Goal: Entertainment & Leisure: Consume media (video, audio)

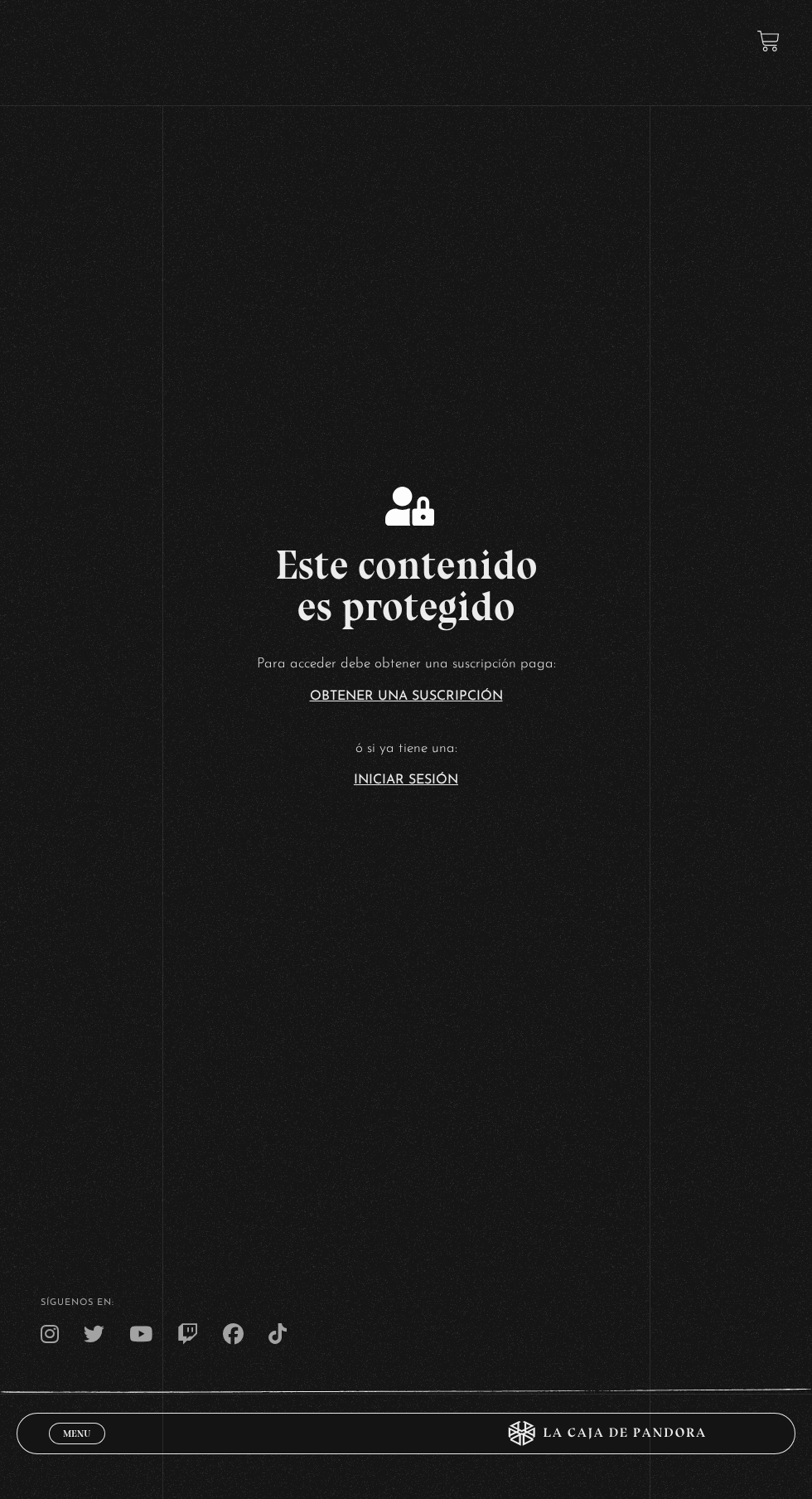
click at [431, 787] on link "Iniciar Sesión" at bounding box center [406, 780] width 105 height 13
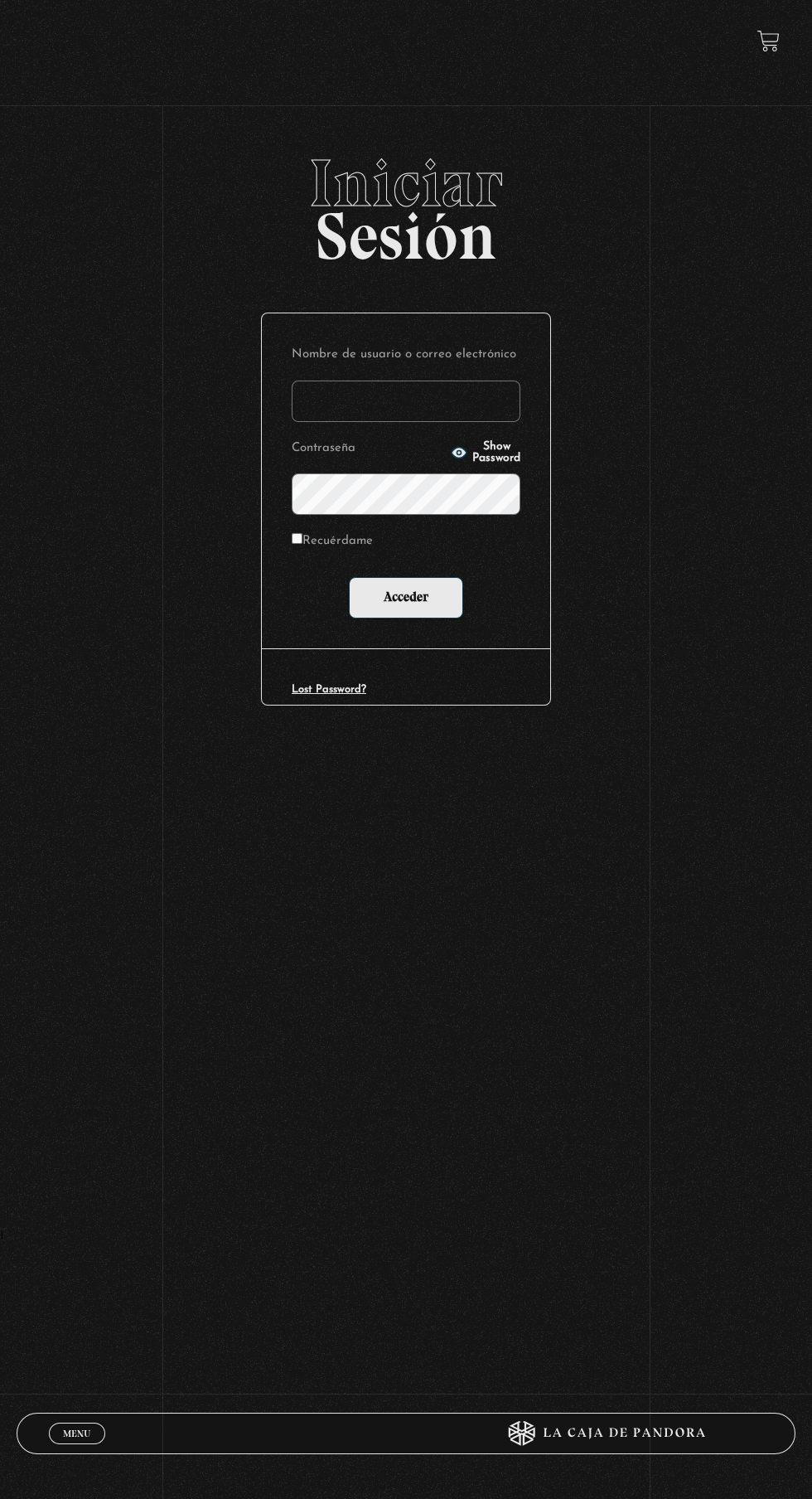
click at [474, 410] on input "Nombre de usuario o correo electrónico" at bounding box center [406, 400] width 228 height 41
type input "lailabigail@gmail.com"
click at [349, 577] on input "Acceder" at bounding box center [406, 598] width 115 height 41
click at [452, 598] on input "Acceder" at bounding box center [406, 598] width 115 height 41
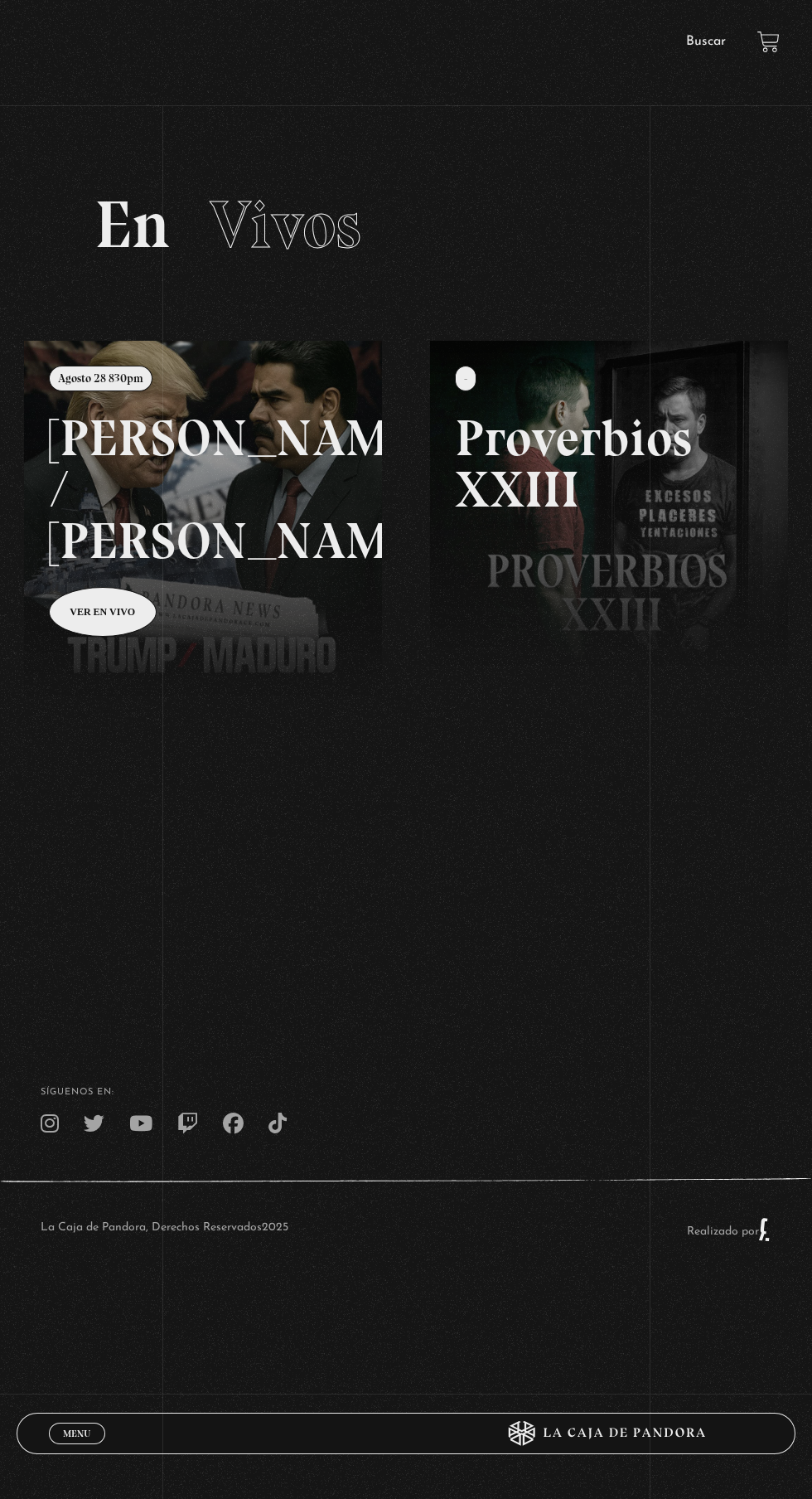
click at [63, 1432] on span "Menu" at bounding box center [77, 1433] width 28 height 10
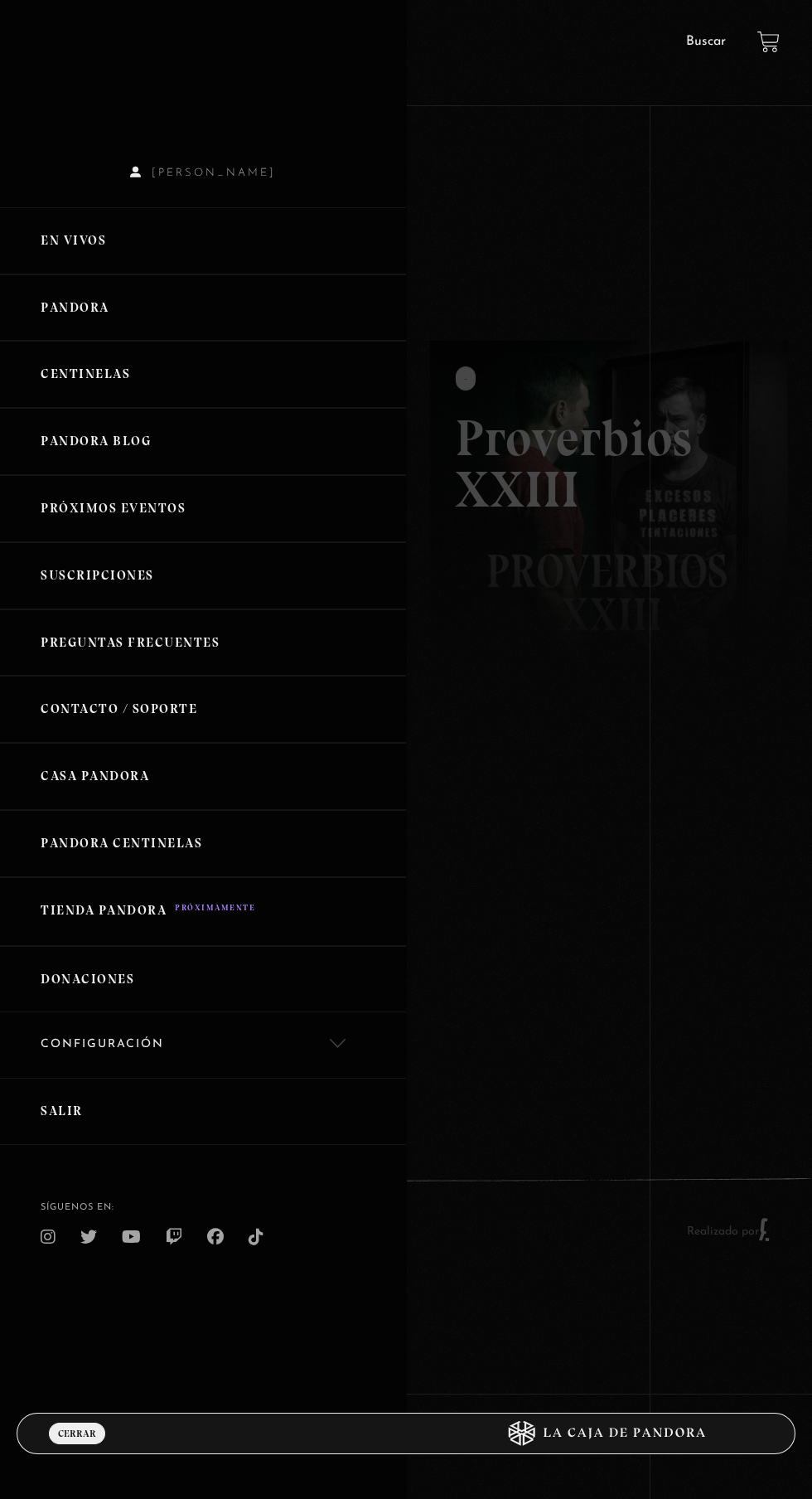
click at [106, 334] on link "Pandora" at bounding box center [203, 308] width 406 height 67
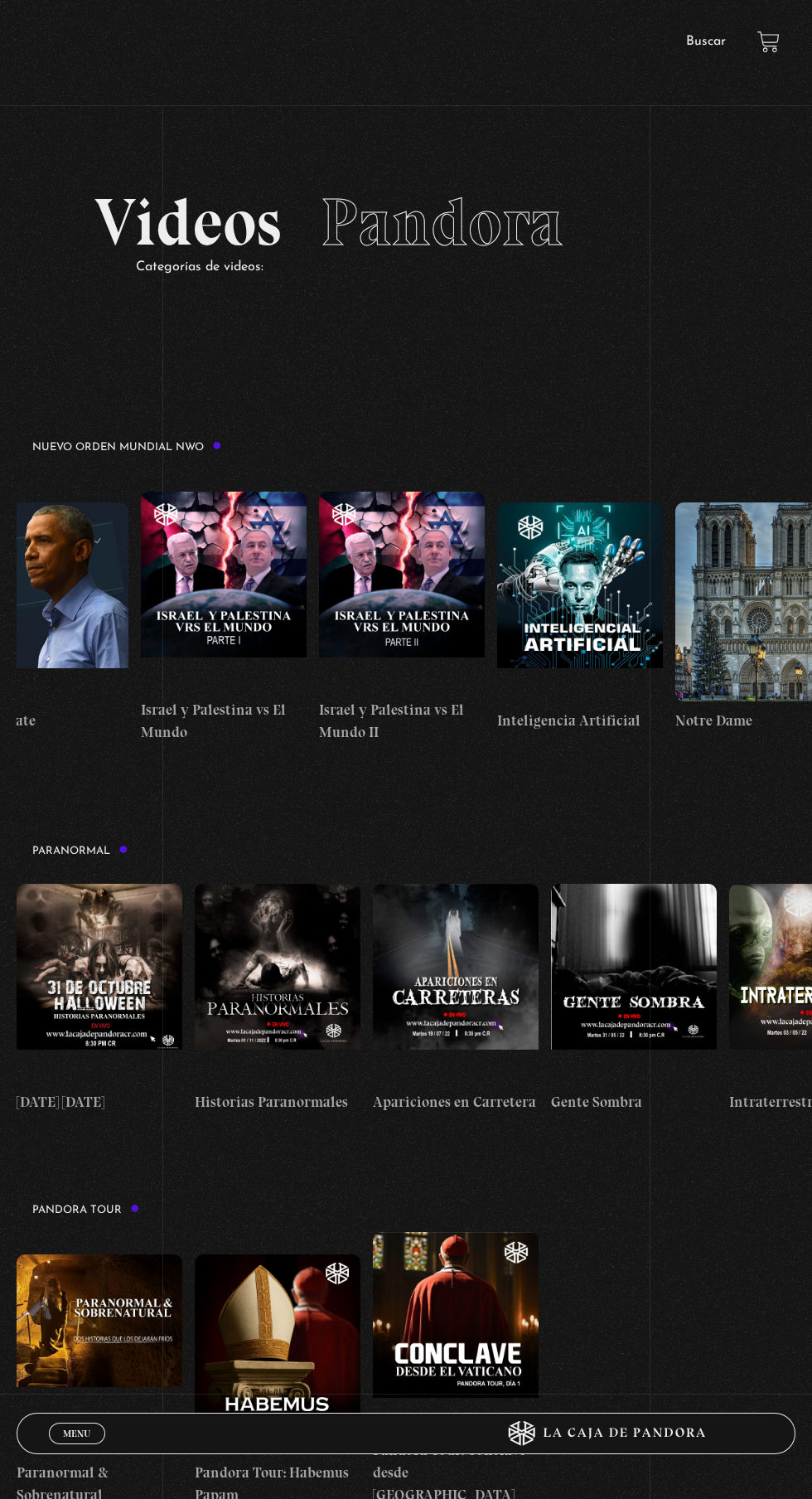
scroll to position [0, 13265]
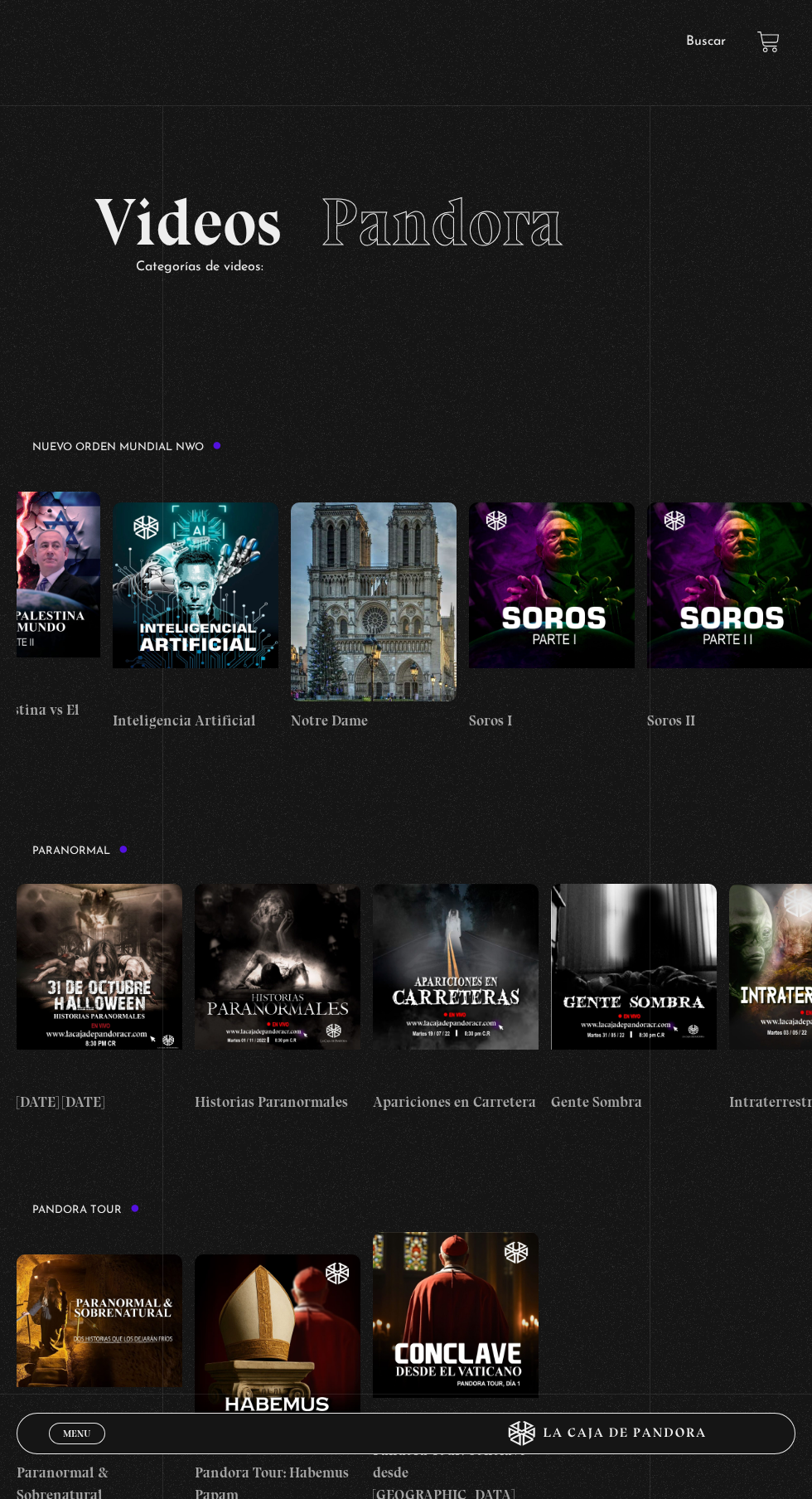
click at [398, 644] on figure at bounding box center [373, 601] width 166 height 199
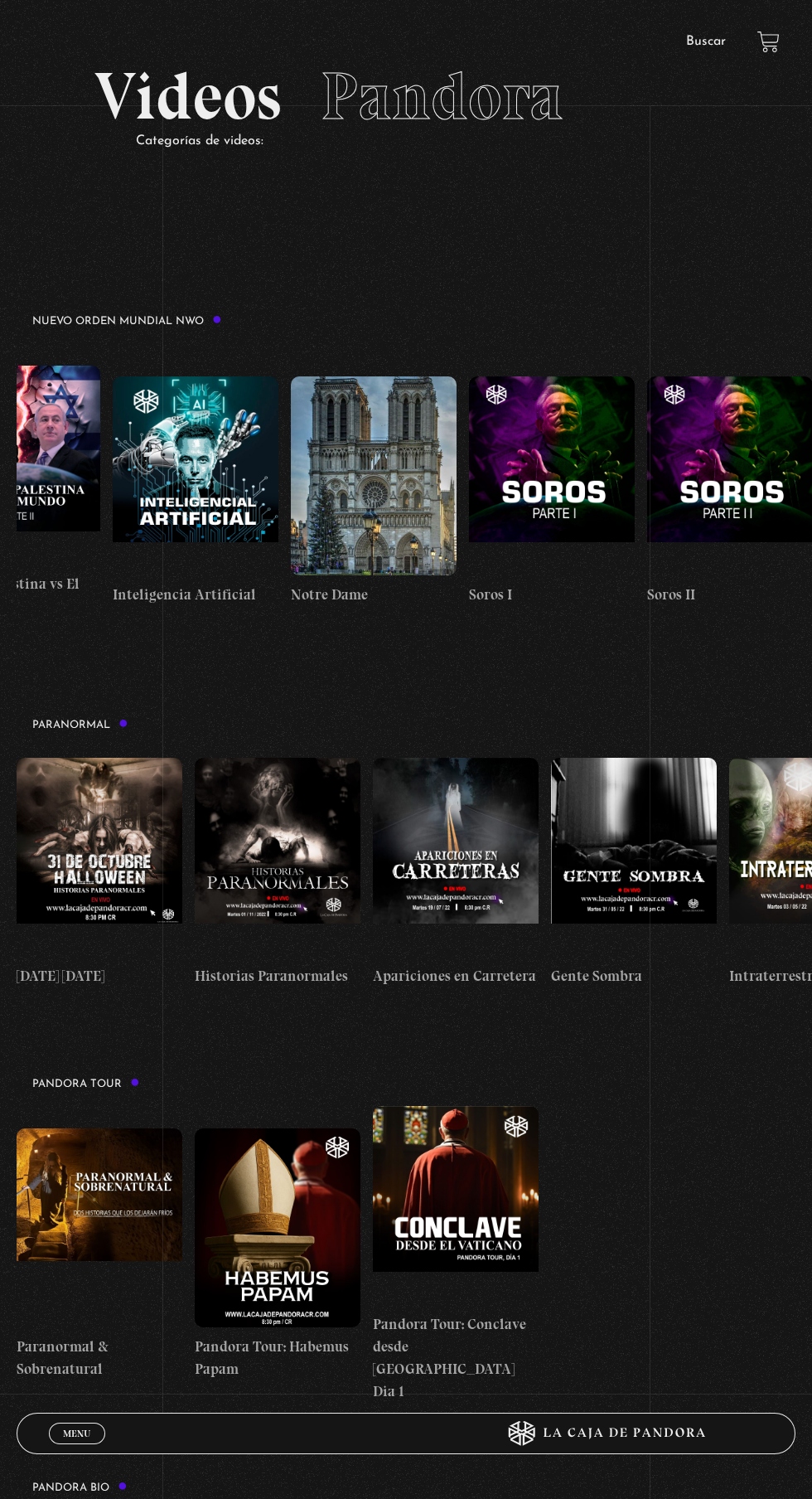
scroll to position [0, 13256]
